Goal: Task Accomplishment & Management: Use online tool/utility

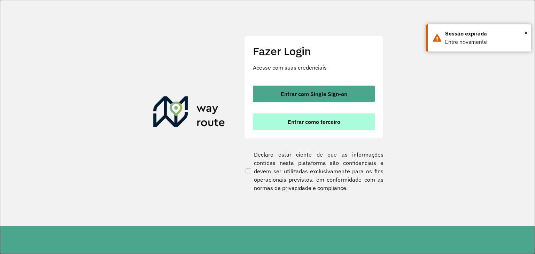
click at [325, 123] on span "Entrar como terceiro" at bounding box center [314, 122] width 53 height 6
click at [325, 121] on span "Entrar como terceiro" at bounding box center [314, 122] width 53 height 6
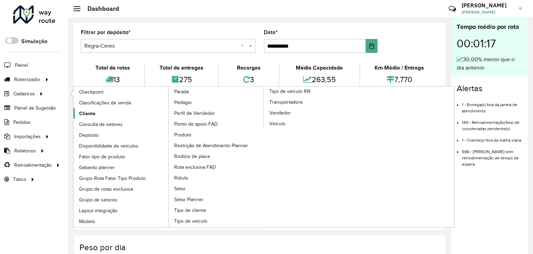
click at [90, 112] on span "Cliente" at bounding box center [87, 113] width 16 height 7
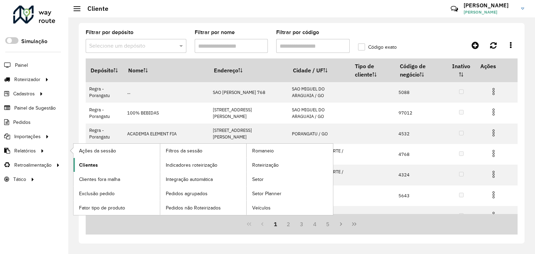
click at [92, 163] on span "Clientes" at bounding box center [88, 165] width 19 height 7
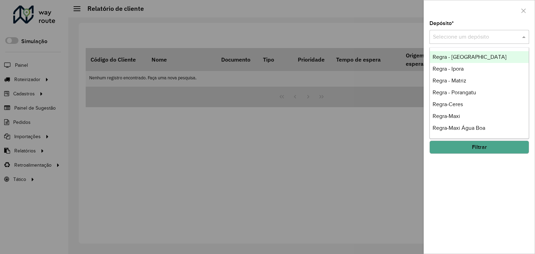
click at [481, 37] on input "text" at bounding box center [472, 37] width 79 height 8
click at [469, 15] on div at bounding box center [479, 10] width 111 height 21
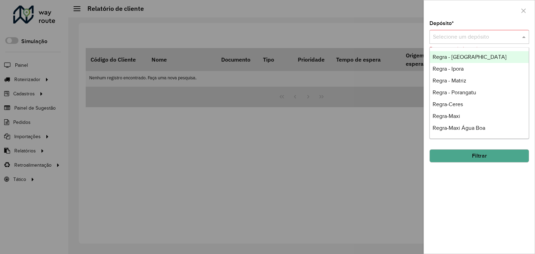
click at [483, 33] on input "text" at bounding box center [472, 37] width 79 height 8
click at [490, 14] on div at bounding box center [479, 10] width 111 height 21
click at [474, 41] on input "text" at bounding box center [472, 37] width 79 height 8
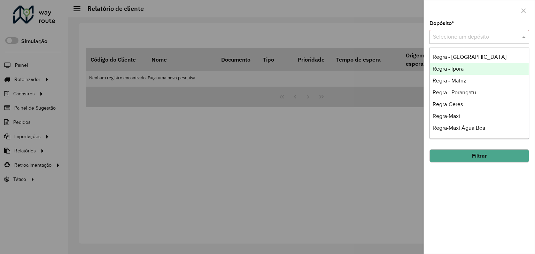
click at [456, 68] on span "Regra - Ipora" at bounding box center [448, 69] width 31 height 6
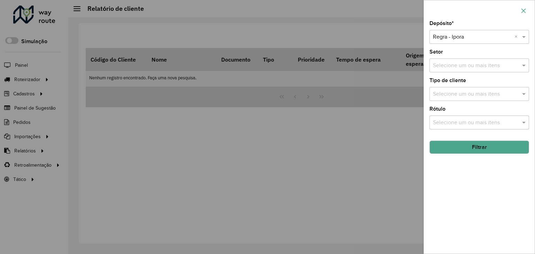
click at [522, 11] on icon "button" at bounding box center [523, 10] width 5 height 5
